Goal: Browse casually: Explore the website without a specific task or goal

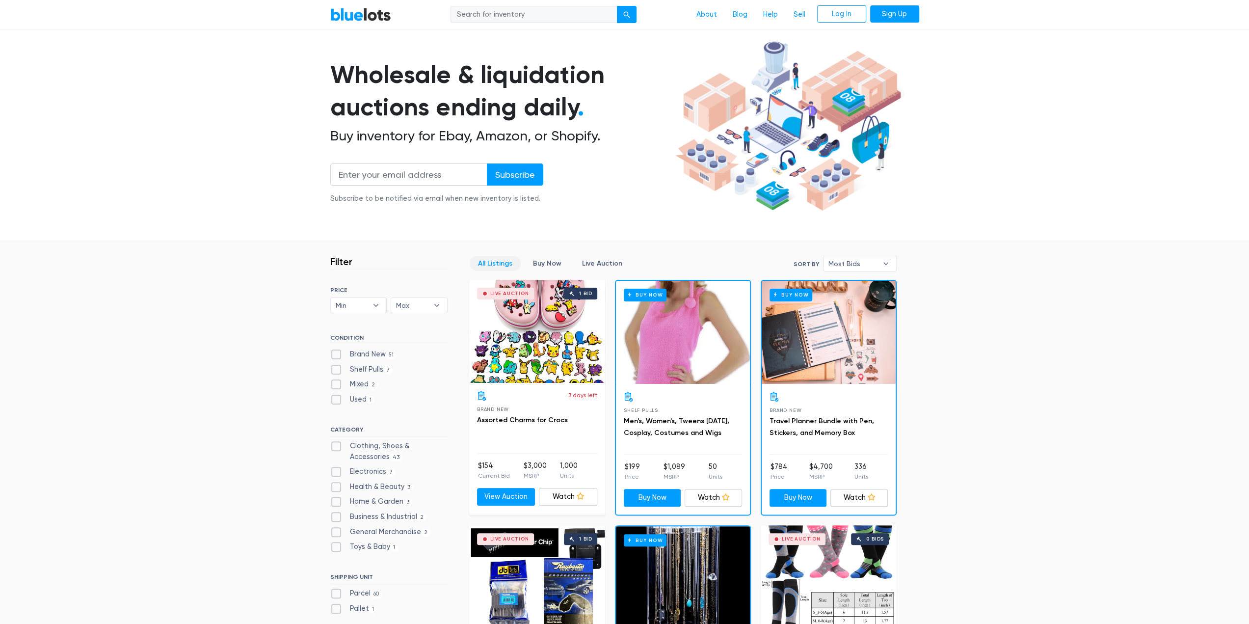
scroll to position [98, 0]
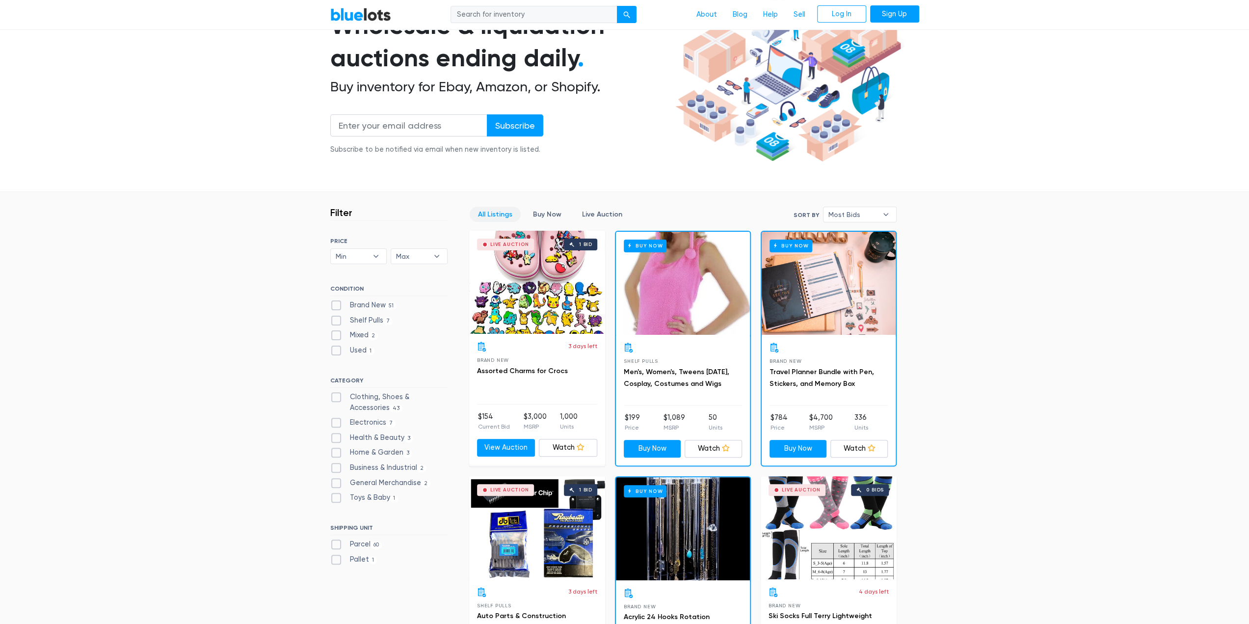
click at [334, 305] on label "Brand New 51" at bounding box center [363, 305] width 67 height 11
click at [334, 305] on New"] "Brand New 51" at bounding box center [333, 303] width 6 height 6
checkbox New"] "true"
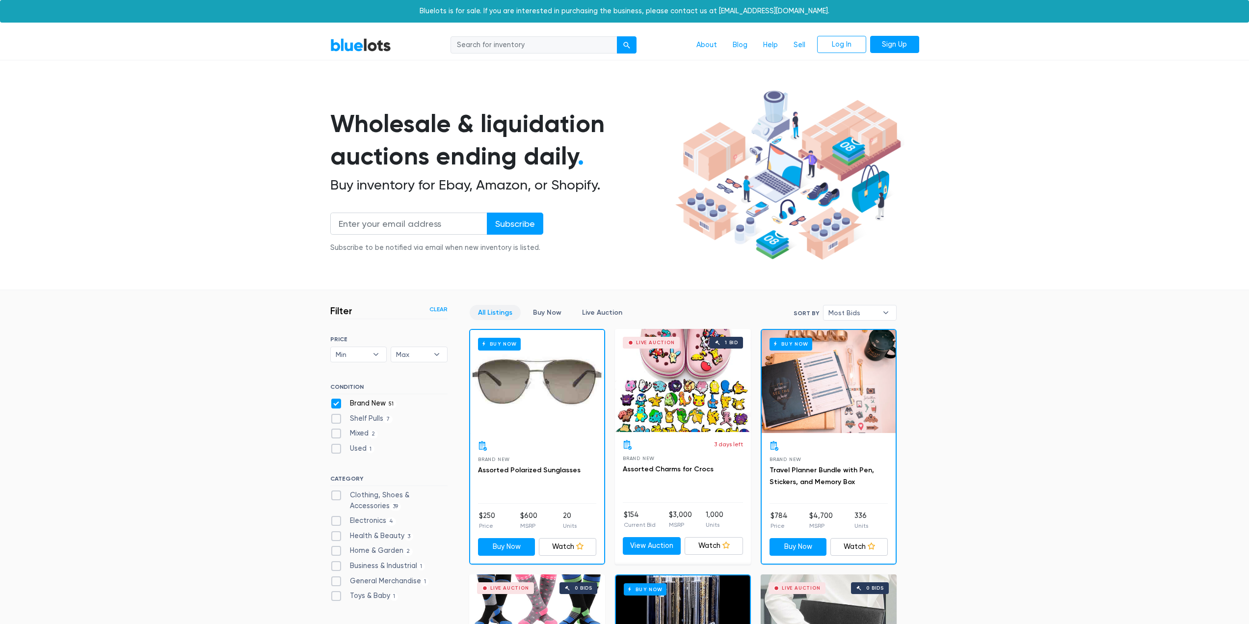
scroll to position [264, 0]
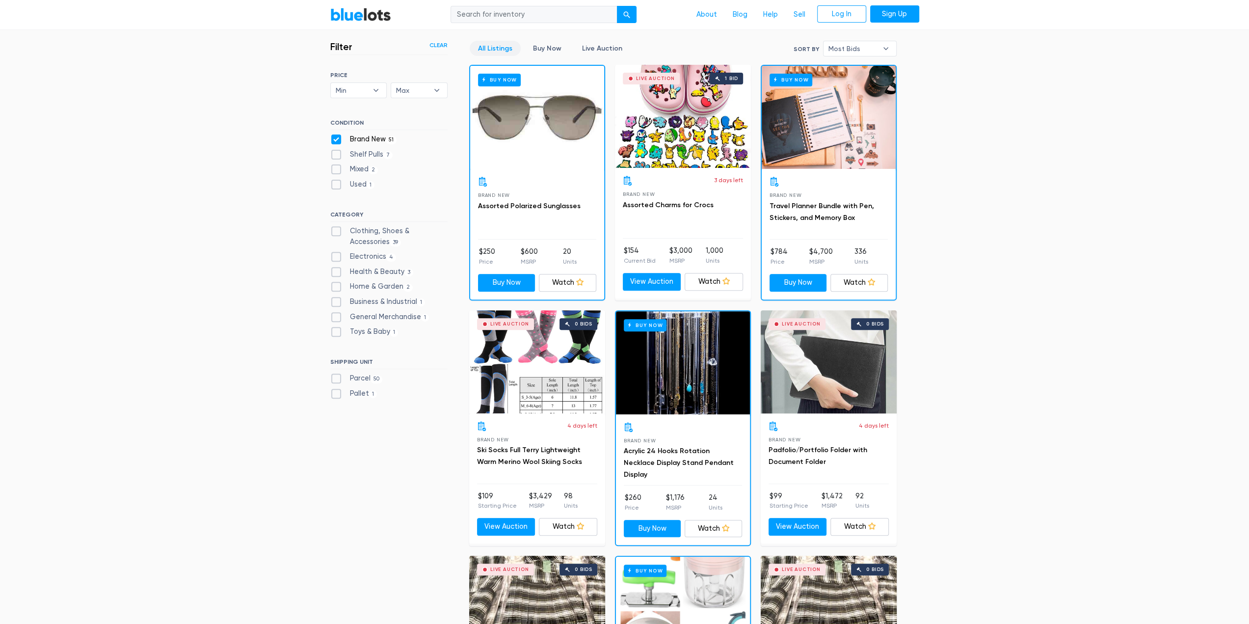
click at [335, 150] on label "Shelf Pulls 7" at bounding box center [361, 154] width 63 height 11
click at [335, 150] on Pulls"] "Shelf Pulls 7" at bounding box center [333, 152] width 6 height 6
checkbox Pulls"] "true"
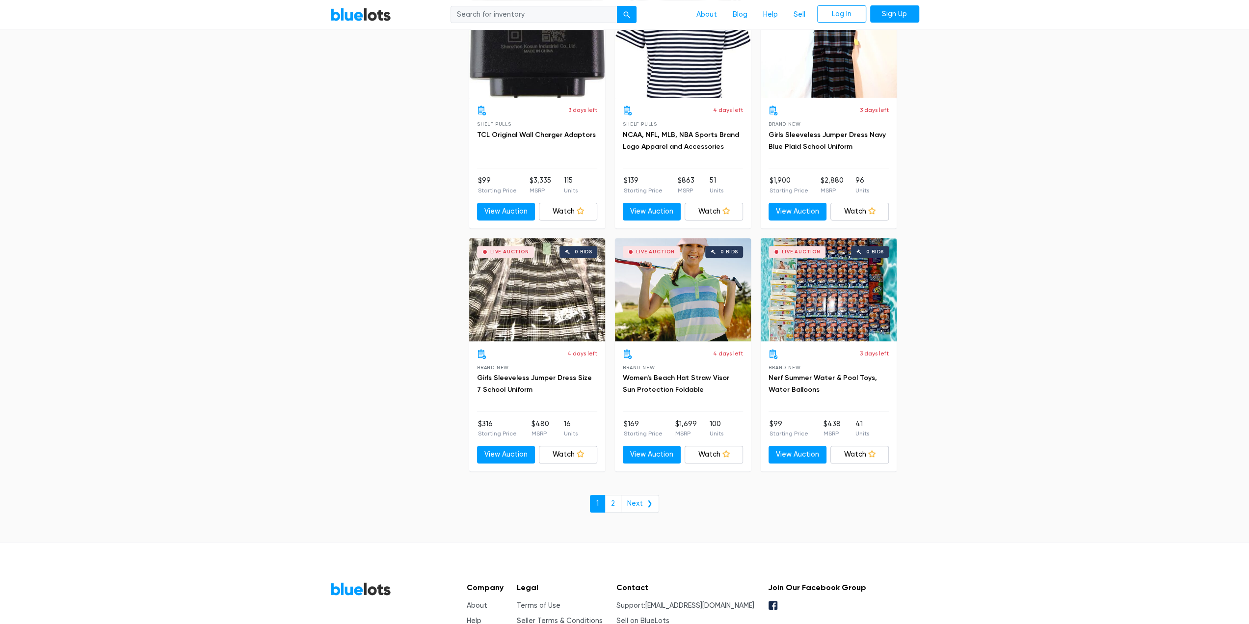
scroll to position [3994, 0]
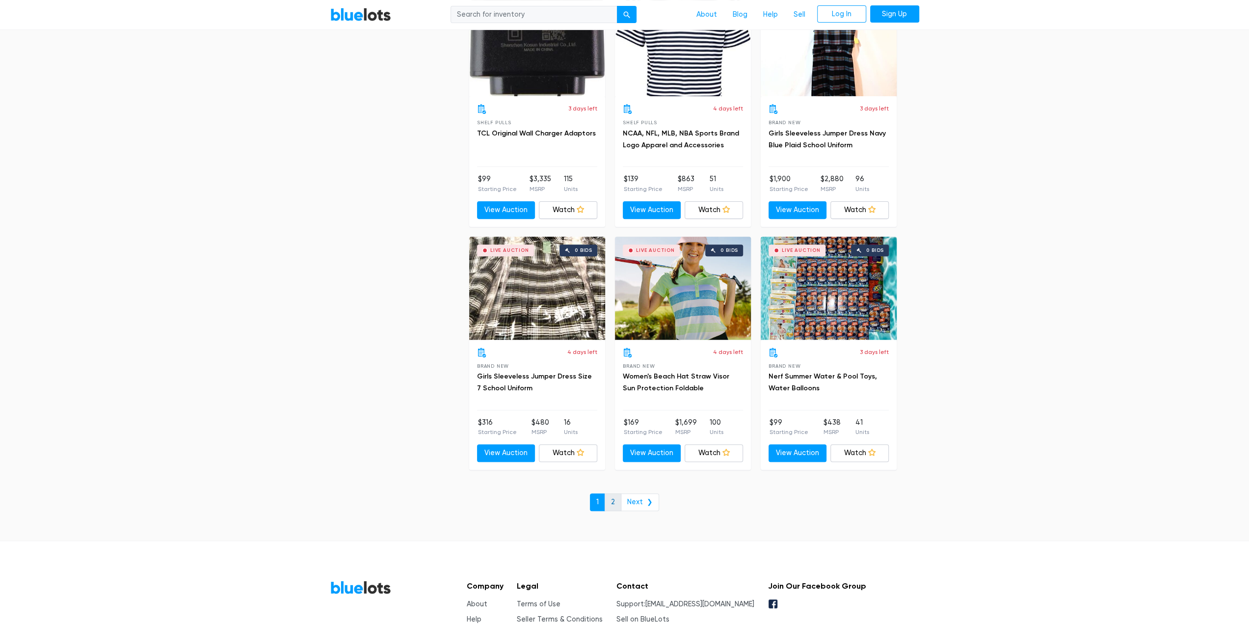
click at [615, 495] on link "2" at bounding box center [613, 502] width 17 height 18
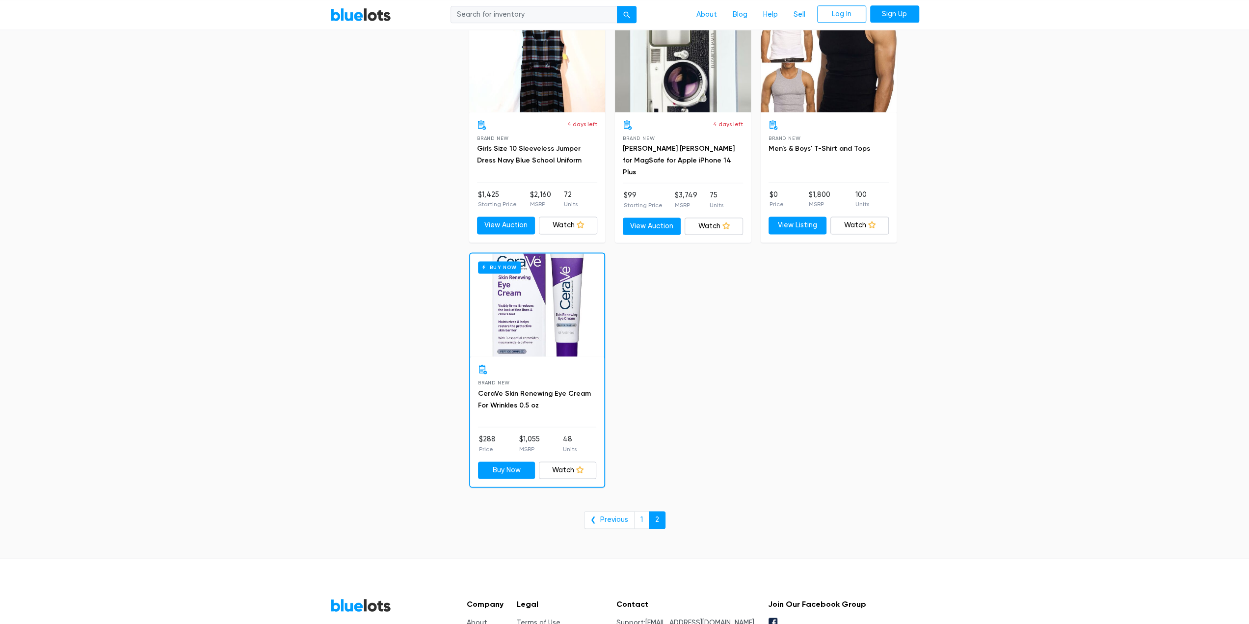
scroll to position [1325, 0]
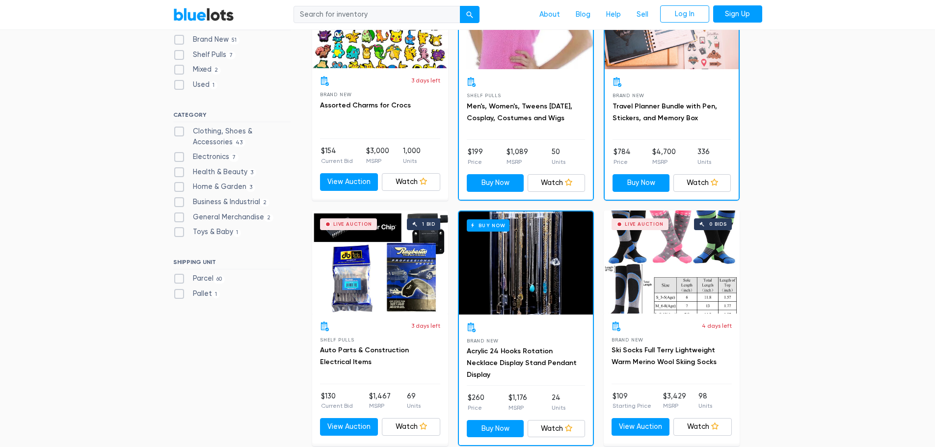
scroll to position [442, 0]
